Goal: Task Accomplishment & Management: Complete application form

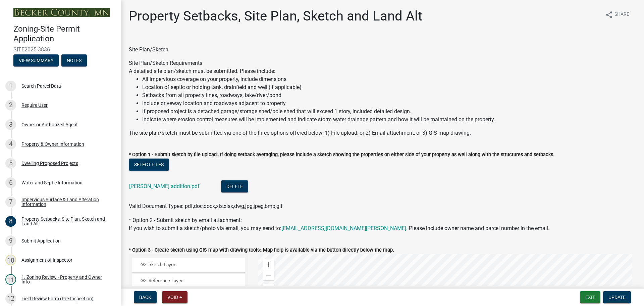
select select "7b13c63f-e699-4112-b373-98fbd28ec536"
select select "1afb5f45-3e33-44d7-aeec-2b47938d22ad"
select select "b56a4575-9846-47cf-8067-c59a4853da22"
select select "b9185151-7fec-488a-a719-f11a93338dbd"
select select "e8ab2dc3-aa3f-46f3-9b4a-37eb25ad84af"
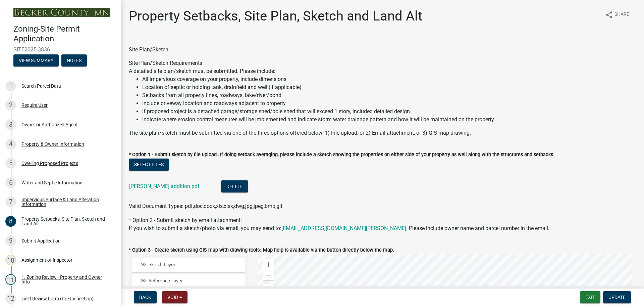
select select "27b2a8b4-abf6-463e-8c0c-7c5d2b4fe26f"
select select "b98836ba-4715-455d-97ab-be9a9df498a8"
select select "d61e3758-d187-40af-a435-5e09c3f3d509"
select select "c8b8ea71-7088-4e87-a493-7bc88cc2835b"
select select "1418c7e3-4054-4b00-84b5-d09b9560f30a"
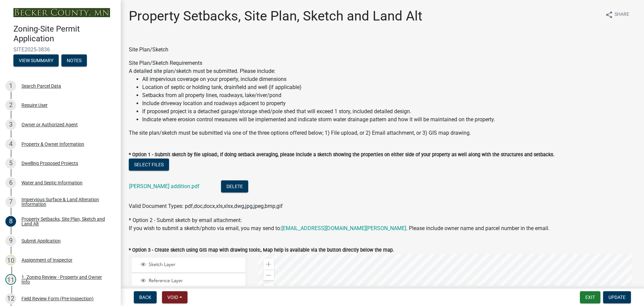
select select "19d13e65-c93d-443e-910a-7a17299544cc"
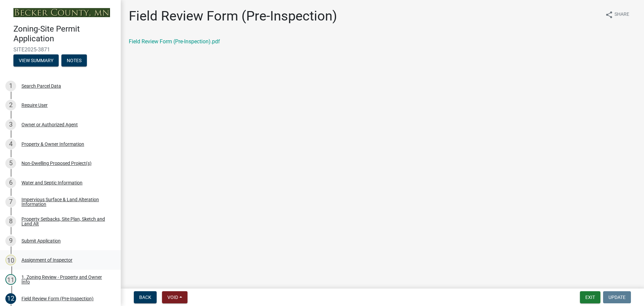
scroll to position [101, 0]
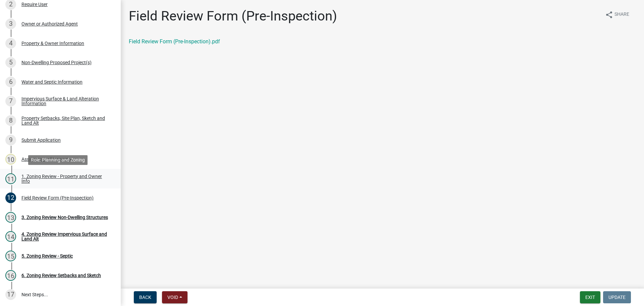
click at [60, 175] on div "1. Zoning Review - Property and Owner Info" at bounding box center [65, 178] width 89 height 9
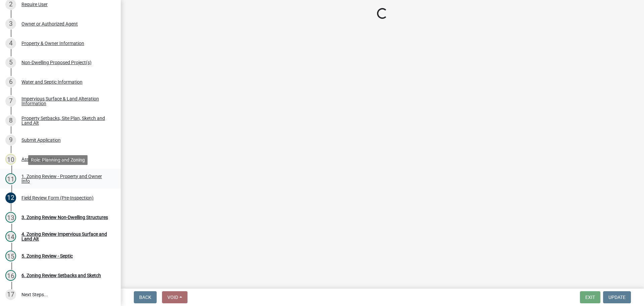
select select "b279cdb4-a9c7-4e65-a8bd-797316f5be14"
select select "b4f32c46-6248-4748-b47c-fa4933858724"
select select "ab6c2257-4786-48e5-86d0-1194833f57c8"
select select "e1f6b8d3-daec-4023-803a-68e50f8a9a47"
select select "d94a228a-13b2-461d-ba2b-a9964ed903a2"
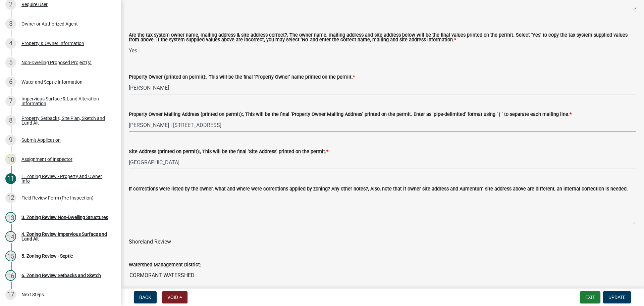
scroll to position [872, 0]
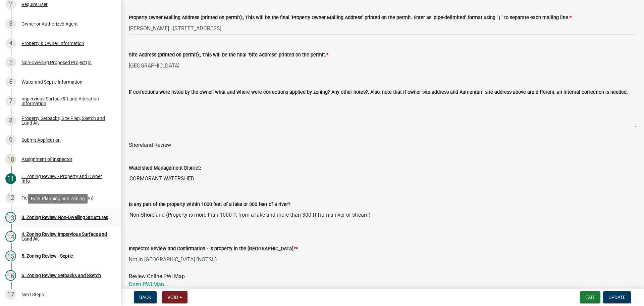
click at [41, 215] on div "3. Zoning Review Non-Dwelling Structures" at bounding box center [64, 217] width 87 height 5
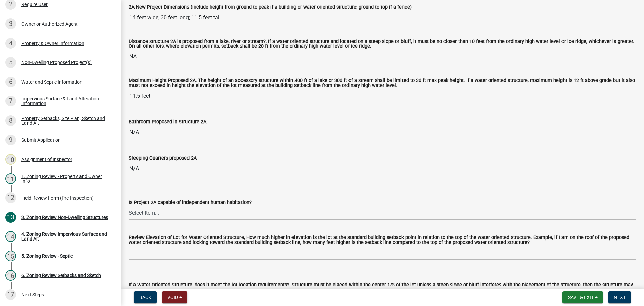
scroll to position [302, 0]
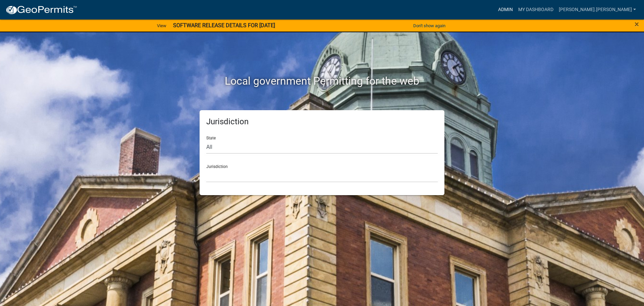
click at [516, 9] on link "Admin" at bounding box center [506, 9] width 20 height 13
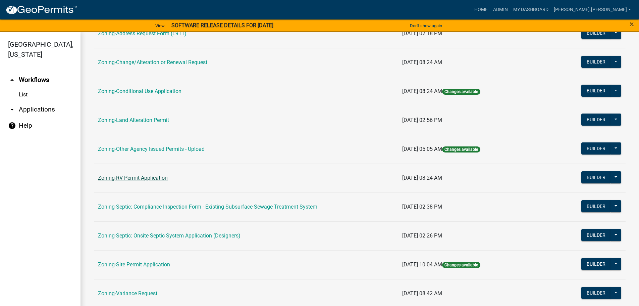
scroll to position [168, 0]
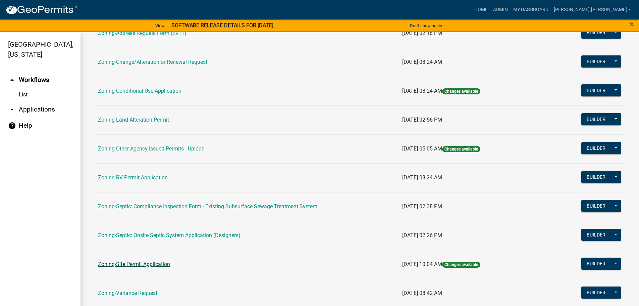
click at [125, 261] on link "Zoning-Site Permit Application" at bounding box center [134, 264] width 72 height 6
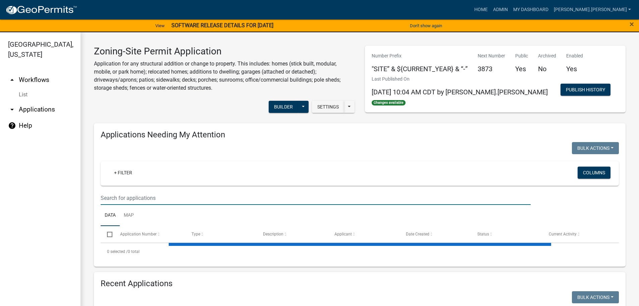
click at [167, 195] on input "text" at bounding box center [316, 198] width 430 height 14
type input "gramer"
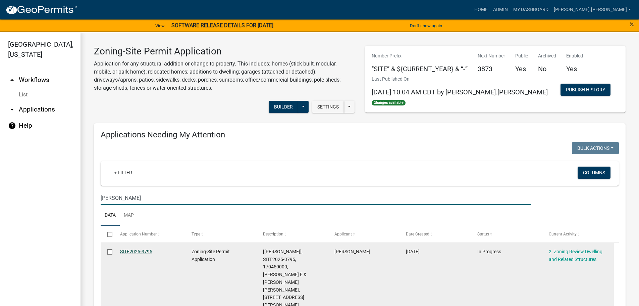
click at [135, 252] on link "SITE2025-3795" at bounding box center [136, 251] width 32 height 5
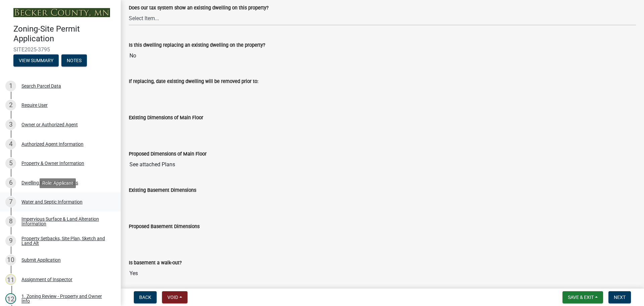
scroll to position [34, 0]
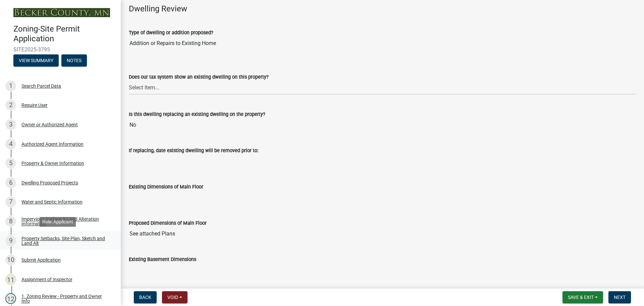
click at [57, 237] on div "Property Setbacks, Site Plan, Sketch and Land Alt" at bounding box center [65, 240] width 89 height 9
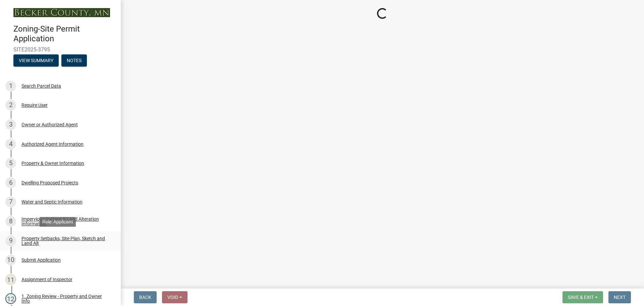
scroll to position [0, 0]
select select "7b13c63f-e699-4112-b373-98fbd28ec536"
select select "d7ed81d3-cd60-4660-969c-0852c303b075"
select select "b56a4575-9846-47cf-8067-c59a4853da22"
select select "12f785fb-c378-4b18-841c-21c73dc99083"
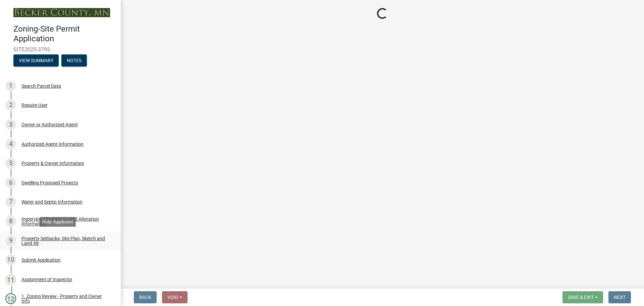
select select "e8ab2dc3-aa3f-46f3-9b4a-37eb25ad84af"
select select "b98836ba-4715-455d-97ab-be9a9df498a8"
select select "c8b8ea71-7088-4e87-a493-7bc88cc2835b"
select select "a4ce8fad-3c47-4e2b-9375-28a8f2ee630b"
select select "19d13e65-c93d-443e-910a-7a17299544cc"
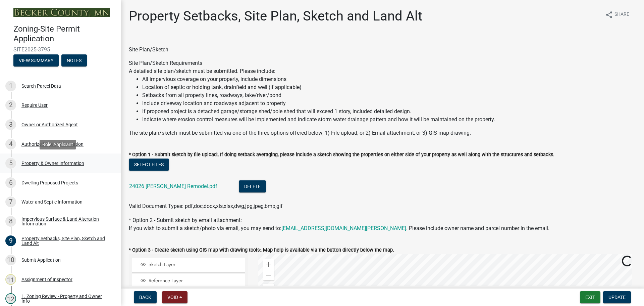
click at [59, 162] on div "Property & Owner Information" at bounding box center [52, 163] width 63 height 5
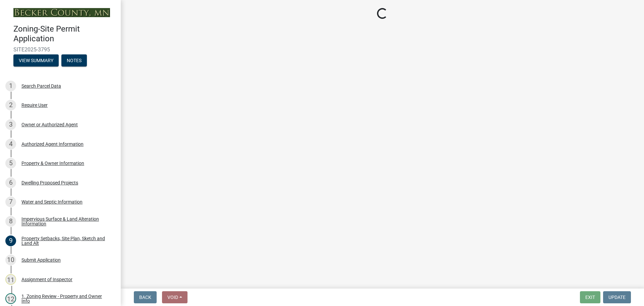
select select "9bce286e-d536-49ff-bab3-4b7d67f0814c"
select select "f87eba17-8ed9-4ad8-aefc-fe36a3f3544b"
select select "393a978c-6bd5-4cb2-a6a0-db6feb8732b8"
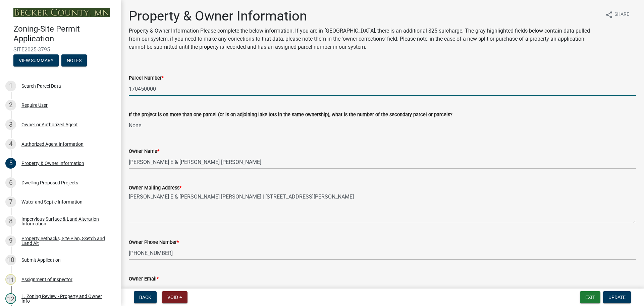
click at [146, 90] on input "170450000" at bounding box center [382, 89] width 507 height 14
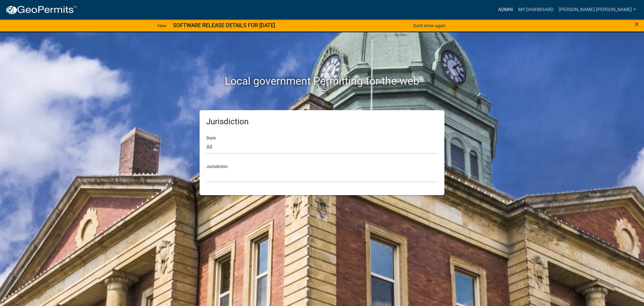
click at [516, 8] on link "Admin" at bounding box center [506, 9] width 20 height 13
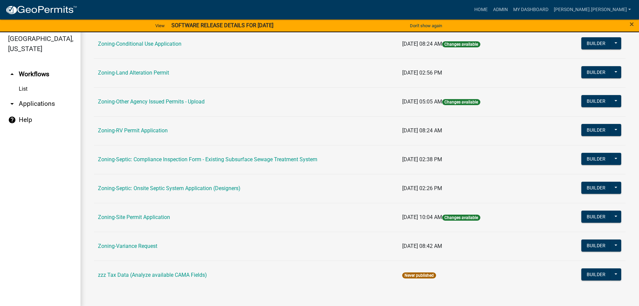
scroll to position [8, 0]
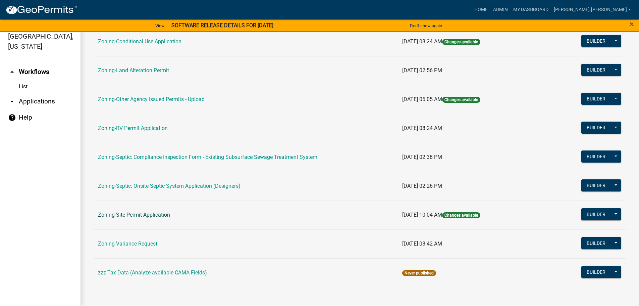
click at [120, 213] on link "Zoning-Site Permit Application" at bounding box center [134, 214] width 72 height 6
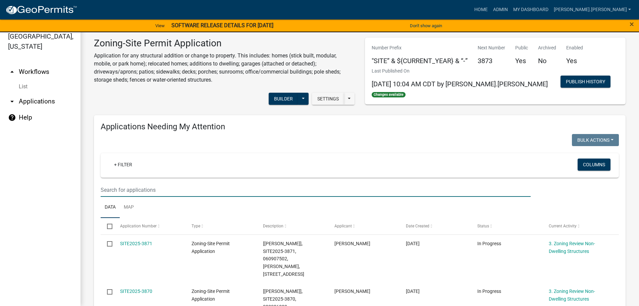
click at [141, 193] on input "text" at bounding box center [316, 190] width 430 height 14
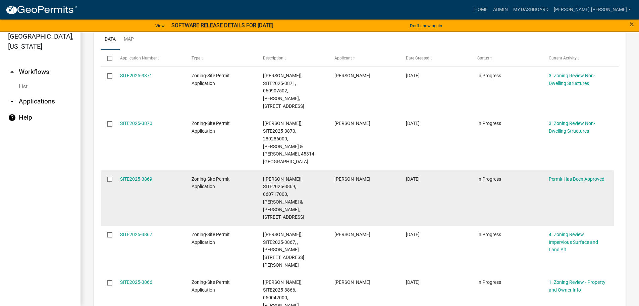
scroll to position [67, 0]
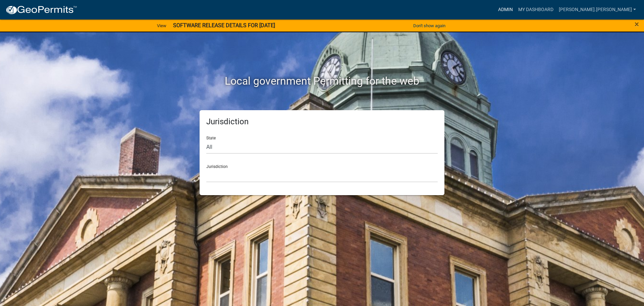
click at [516, 8] on link "Admin" at bounding box center [506, 9] width 20 height 13
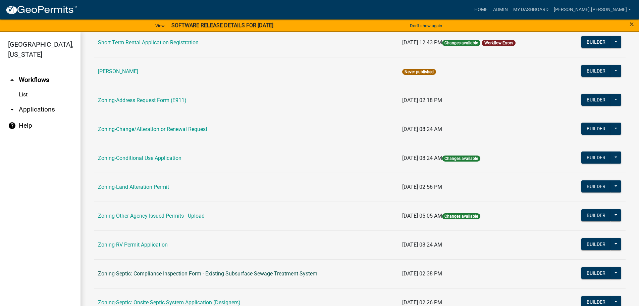
scroll to position [168, 0]
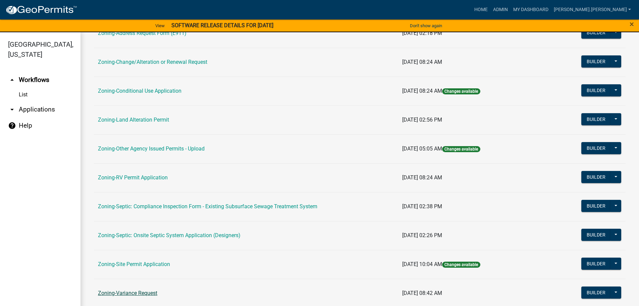
click at [146, 294] on link "Zoning-Variance Request" at bounding box center [127, 293] width 59 height 6
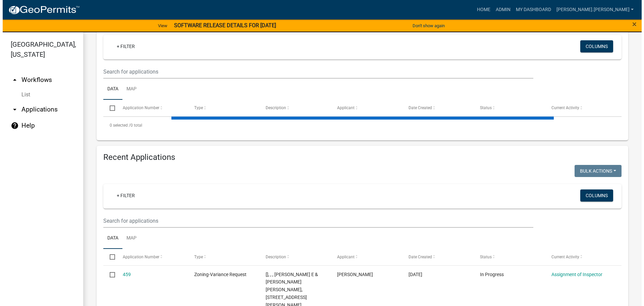
scroll to position [235, 0]
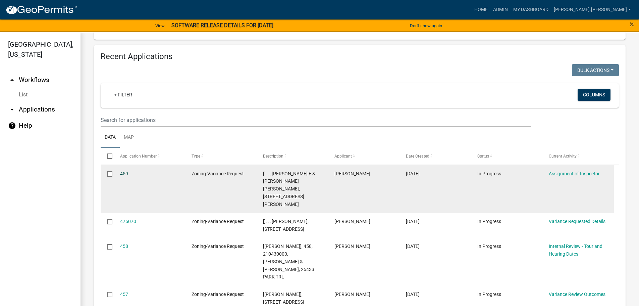
click at [124, 174] on link "459" at bounding box center [124, 173] width 8 height 5
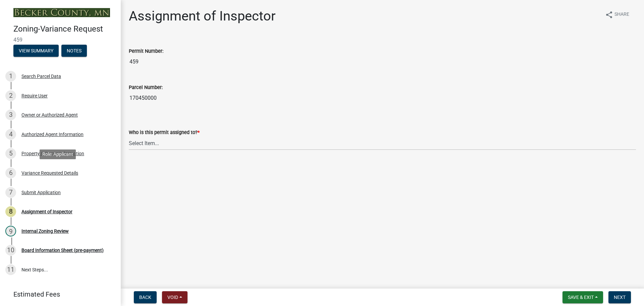
click at [60, 172] on div "Variance Requested Details" at bounding box center [49, 172] width 57 height 5
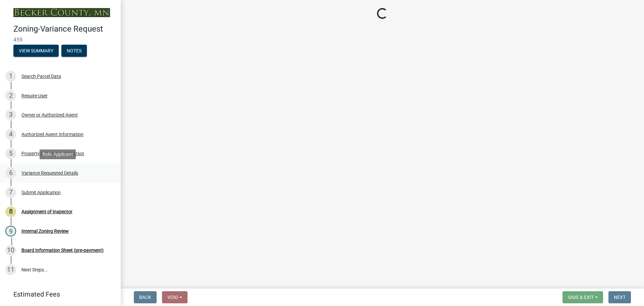
select select "edc6b78d-c029-41a6-a436-e6f76b5f0855"
select select "15bf2cec-1ca8-47a3-85db-999609351cbd"
select select "fa582be9-2d62-4523-84bf-021228ae85a0"
select select "bb2b5e43-03c1-4874-9abf-a65f400af928"
select select "8ea3e6c3-8fed-4904-aa20-2f643744aa0c"
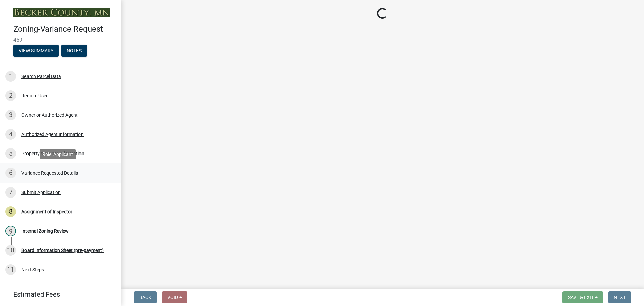
select select "860afd09-da87-482b-bca4-413f5cf53582"
select select "7ceadfd0-f0c9-4b9c-a53d-dc82f9dbdebf"
select select "1aa51e34-4f0a-4095-a3f3-287665056048"
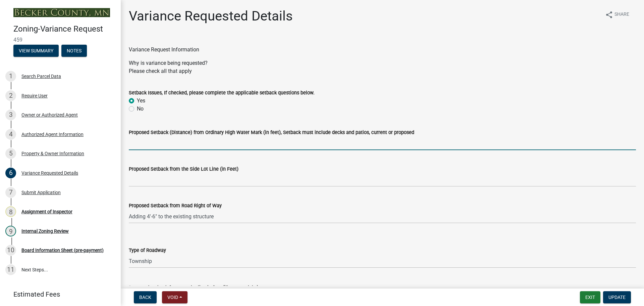
click at [179, 143] on input "Proposed Setback (Distance) from Ordinary High Water Mark (in feet), Setback mu…" at bounding box center [382, 143] width 507 height 14
type input "5"
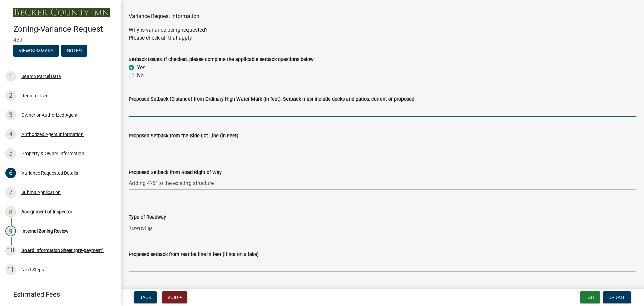
scroll to position [34, 0]
click at [299, 109] on input "Proposed Setback (Distance) from Ordinary High Water Mark (in feet), Setback mu…" at bounding box center [382, 110] width 507 height 14
type input "55"
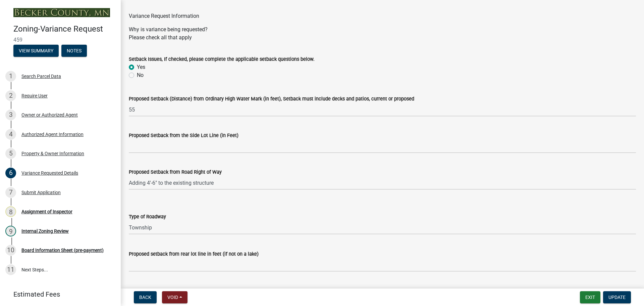
click at [251, 139] on div "Proposed Setback from the Side Lot Line (in Feet)" at bounding box center [382, 135] width 507 height 8
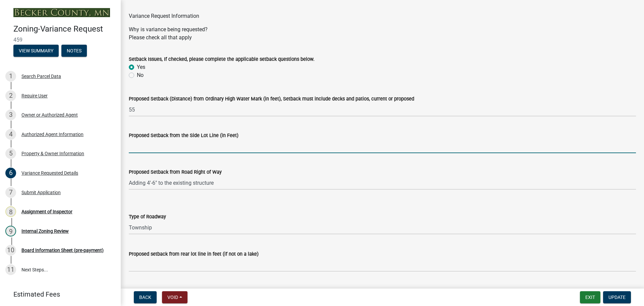
click at [240, 144] on input "Proposed Setback from the Side Lot Line (in Feet)" at bounding box center [382, 146] width 507 height 14
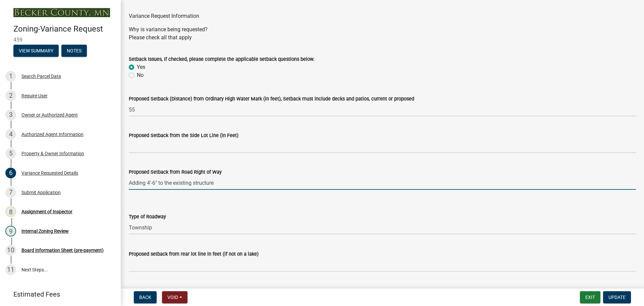
click at [131, 184] on input "Adding 4'-6" to the existing structure" at bounding box center [382, 183] width 507 height 14
drag, startPoint x: 139, startPoint y: 182, endPoint x: 239, endPoint y: 173, distance: 99.7
click at [239, 173] on form "Proposed Setback from Road Right of Way 12 Adding 4'-6" to the existing structu…" at bounding box center [382, 179] width 507 height 22
type input "12"
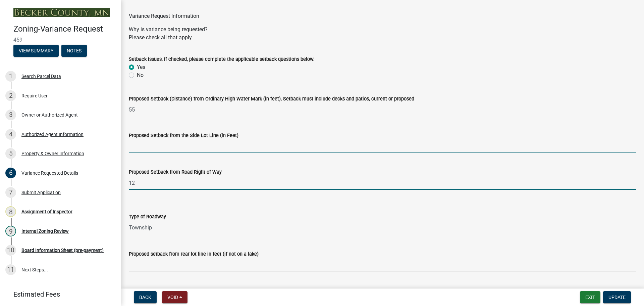
click at [151, 146] on input "Proposed Setback from the Side Lot Line (in Feet)" at bounding box center [382, 146] width 507 height 14
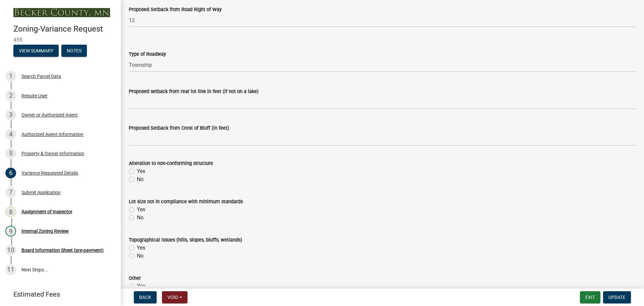
scroll to position [235, 0]
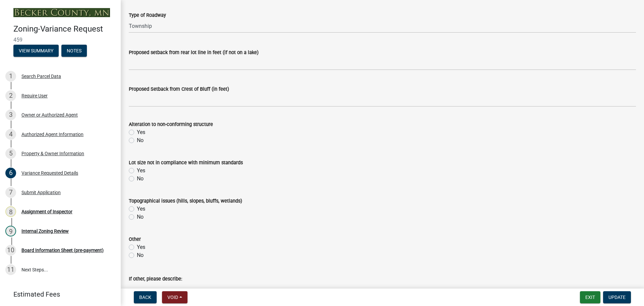
type input "10"
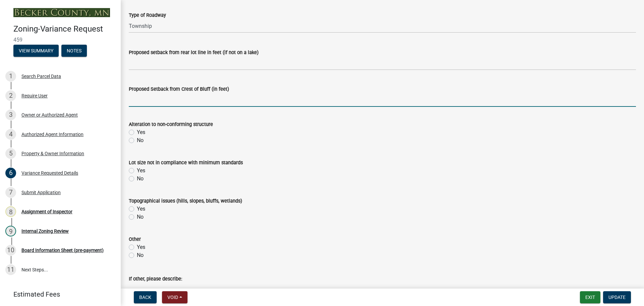
click at [171, 96] on input "Proposed Setback from Crest of Bluff (in feet)" at bounding box center [382, 100] width 507 height 14
type input "N/A"
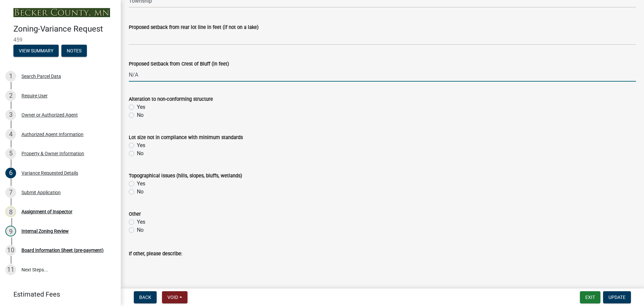
scroll to position [302, 0]
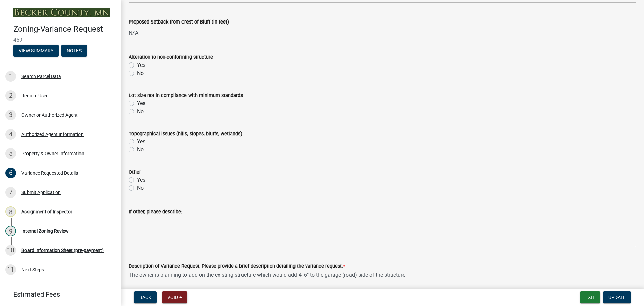
click at [137, 104] on label "Yes" at bounding box center [141, 103] width 8 height 8
click at [137, 104] on input "Yes" at bounding box center [139, 101] width 4 height 4
radio input "true"
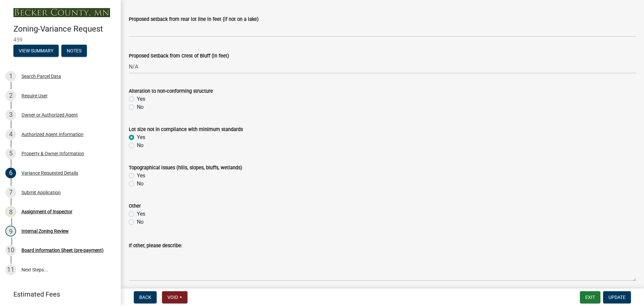
scroll to position [268, 0]
click at [137, 184] on label "No" at bounding box center [140, 183] width 7 height 8
click at [137, 184] on input "No" at bounding box center [139, 181] width 4 height 4
radio input "true"
click at [137, 221] on label "No" at bounding box center [140, 221] width 7 height 8
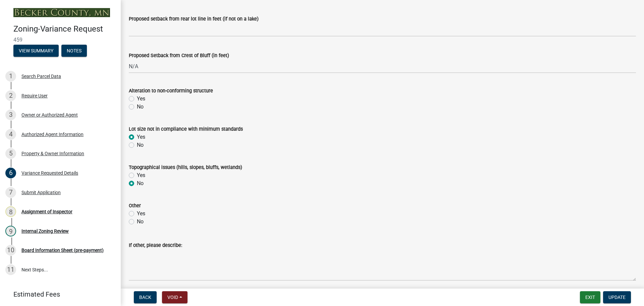
click at [137, 221] on input "No" at bounding box center [139, 219] width 4 height 4
radio input "true"
click at [137, 109] on label "No" at bounding box center [140, 107] width 7 height 8
click at [137, 107] on input "No" at bounding box center [139, 105] width 4 height 4
radio input "true"
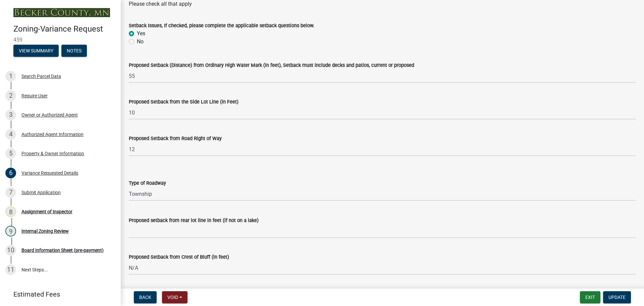
scroll to position [0, 0]
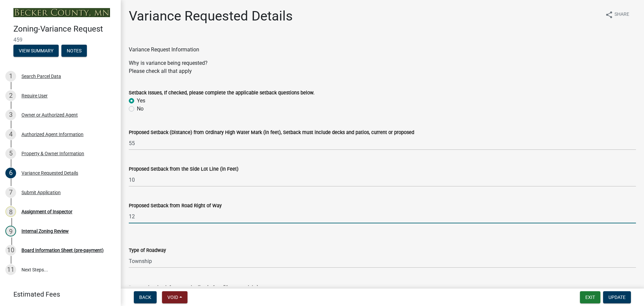
click at [147, 217] on input "12" at bounding box center [382, 216] width 507 height 14
click at [152, 215] on input "11.5" at bounding box center [382, 216] width 507 height 14
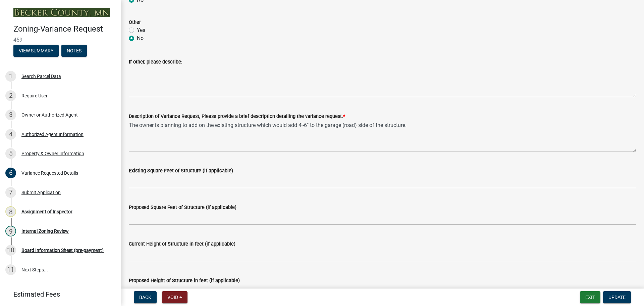
scroll to position [537, 0]
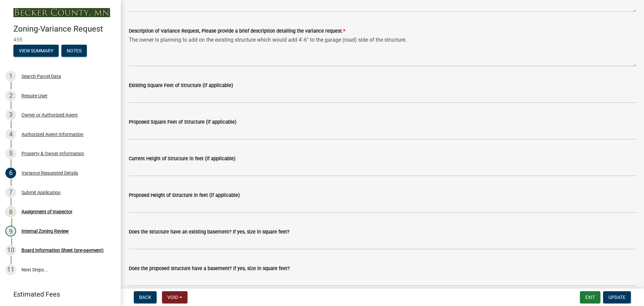
type input "11.5"
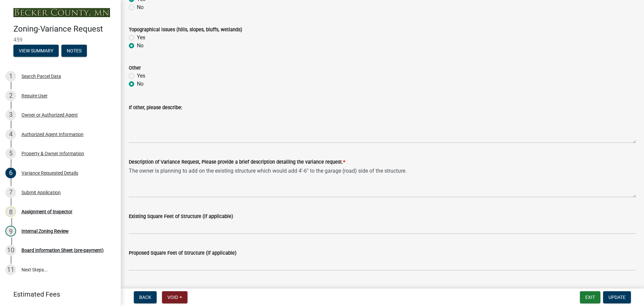
scroll to position [0, 0]
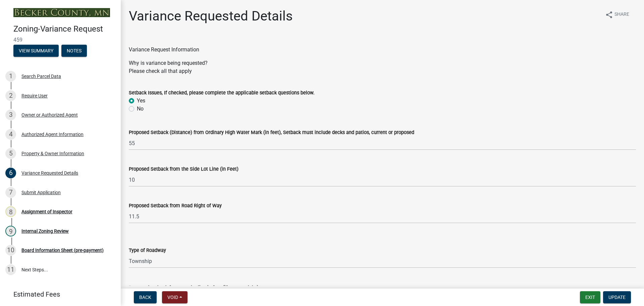
drag, startPoint x: 381, startPoint y: 124, endPoint x: 306, endPoint y: 35, distance: 116.4
drag, startPoint x: 312, startPoint y: 201, endPoint x: 278, endPoint y: 96, distance: 110.3
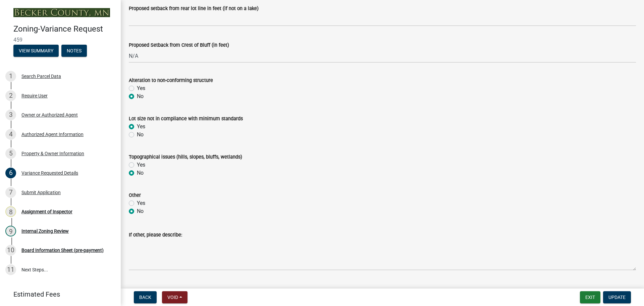
scroll to position [369, 0]
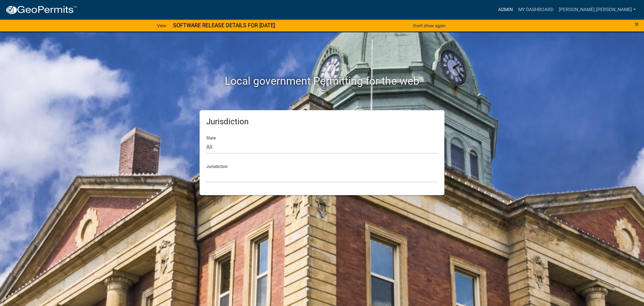
click at [516, 8] on link "Admin" at bounding box center [506, 9] width 20 height 13
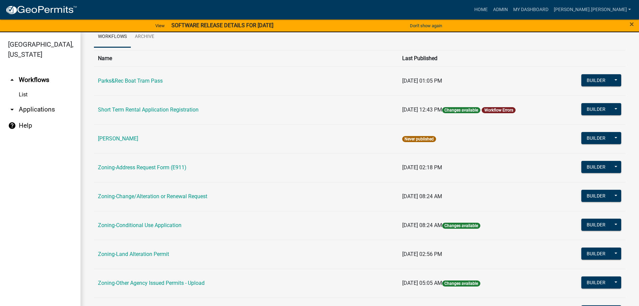
scroll to position [168, 0]
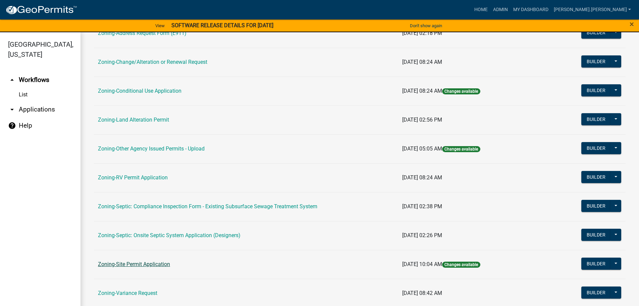
click at [152, 265] on link "Zoning-Site Permit Application" at bounding box center [134, 264] width 72 height 6
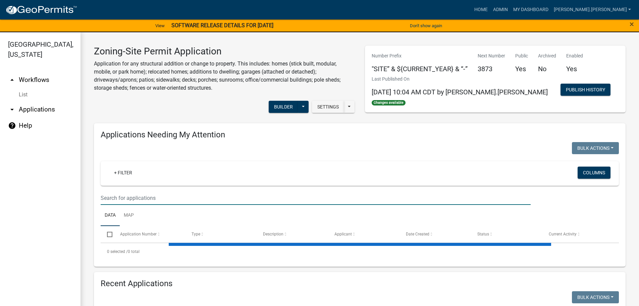
click at [189, 197] on input "text" at bounding box center [316, 198] width 430 height 14
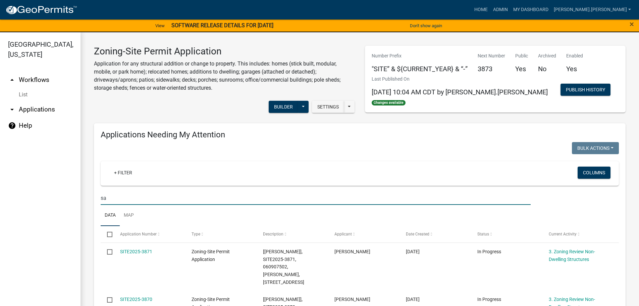
type input "s"
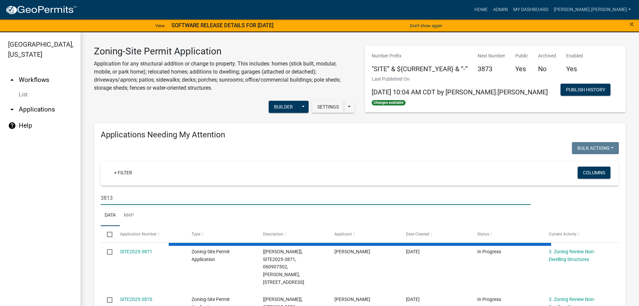
type input "3813"
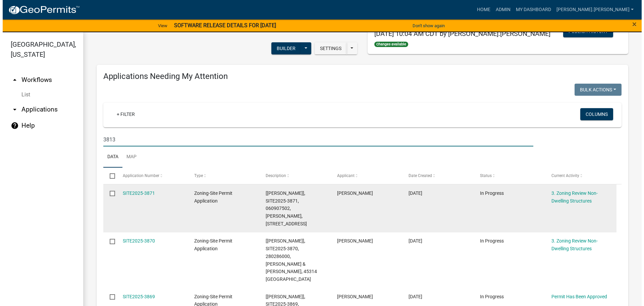
scroll to position [134, 0]
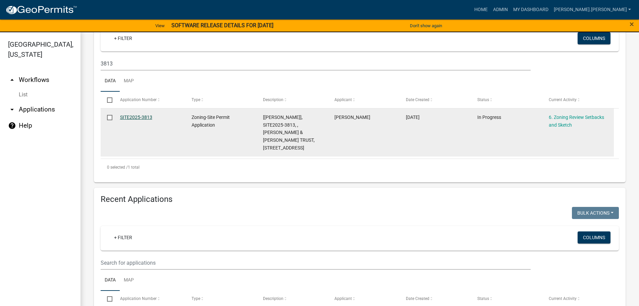
click at [145, 114] on link "SITE2025-3813" at bounding box center [136, 116] width 32 height 5
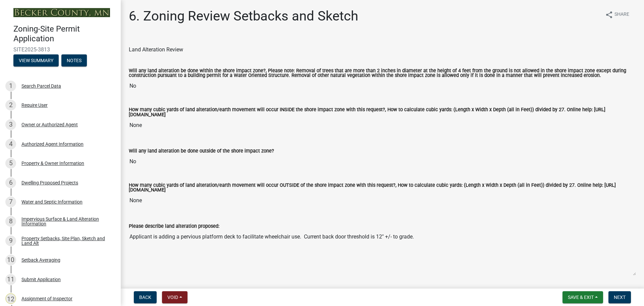
scroll to position [101, 0]
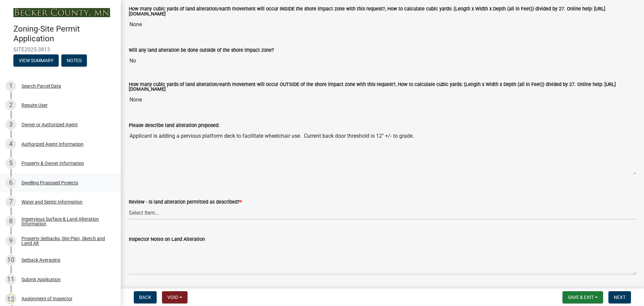
click at [49, 180] on div "Dwelling Proposed Projects" at bounding box center [49, 182] width 57 height 5
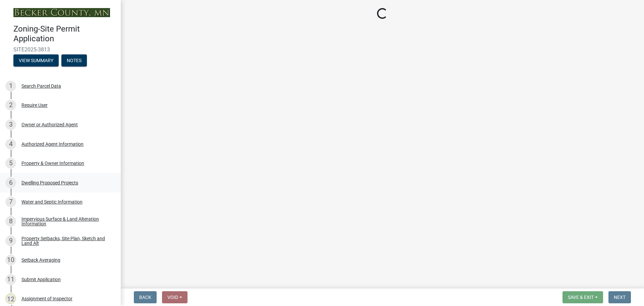
scroll to position [0, 0]
select select "a5b58647-72e6-4a45-9816-4b1990647a33"
select select "566f81cc-4b3f-4ecb-9f16-a2b313352c61"
select select "11c1c089-3b44-43c0-9549-3c9eeea2451f"
select select "781a3532-4308-48f8-bcde-e97c9fab42cb"
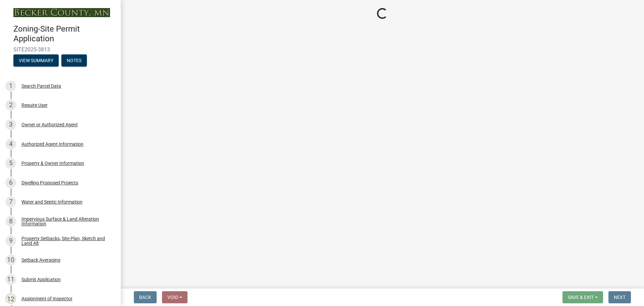
select select "ab9119d1-7da9-49c4-9fac-8c142204c89d"
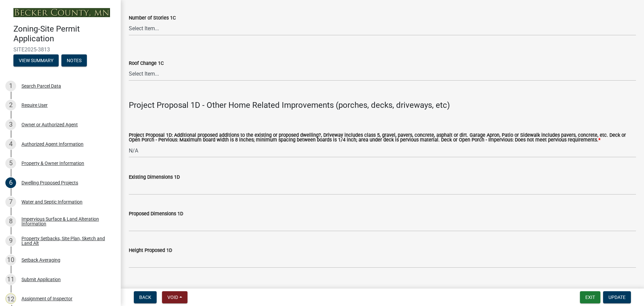
scroll to position [1409, 0]
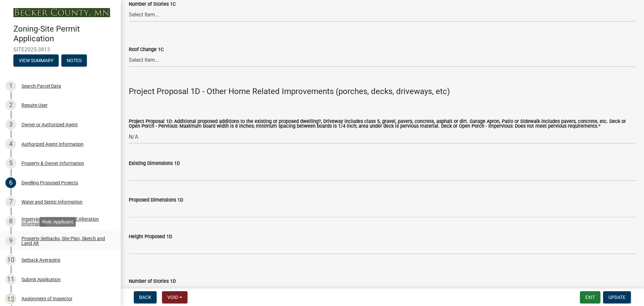
click at [56, 236] on div "Property Setbacks, Site Plan, Sketch and Land Alt" at bounding box center [65, 240] width 89 height 9
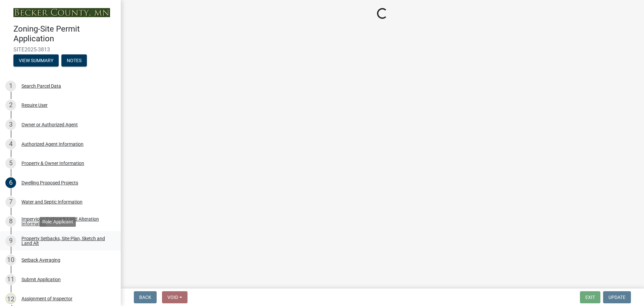
scroll to position [0, 0]
select select "7b13c63f-e699-4112-b373-98fbd28ec536"
select select "ad3f1f1c-7656-4cfc-b9d8-d6dc1c91b001"
select select "b56a4575-9846-47cf-8067-c59a4853da22"
select select "12f785fb-c378-4b18-841c-21c73dc99083"
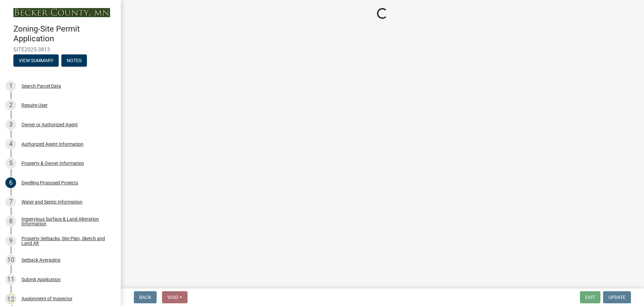
select select "e8ab2dc3-aa3f-46f3-9b4a-37eb25ad84af"
select select "27b2a8b4-abf6-463e-8c0c-7c5d2b4fe26f"
select select "b98836ba-4715-455d-97ab-be9a9df498a8"
select select "d61e3758-d187-40af-a435-5e09c3f3d509"
select select "c8b8ea71-7088-4e87-a493-7bc88cc2835b"
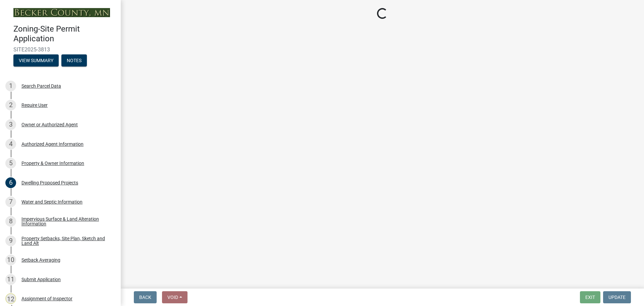
select select "133211ff-91ce-4a0a-9235-b48a7e2069a0"
select select "f51aecae-0421-4f67-bd2d-0cff8a85c7cd"
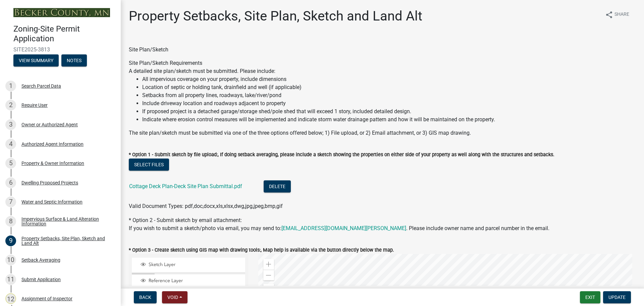
scroll to position [101, 0]
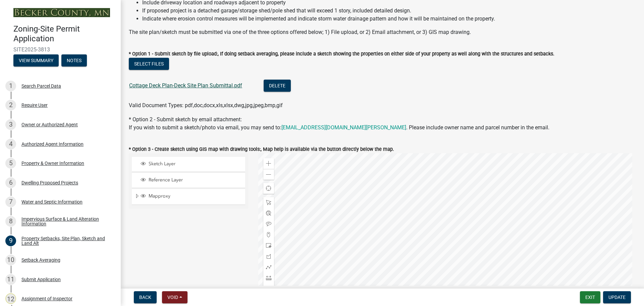
click at [185, 84] on link "Cottage Deck Plan-Deck Site Plan Submittal.pdf" at bounding box center [185, 85] width 113 height 6
